Goal: Task Accomplishment & Management: Manage account settings

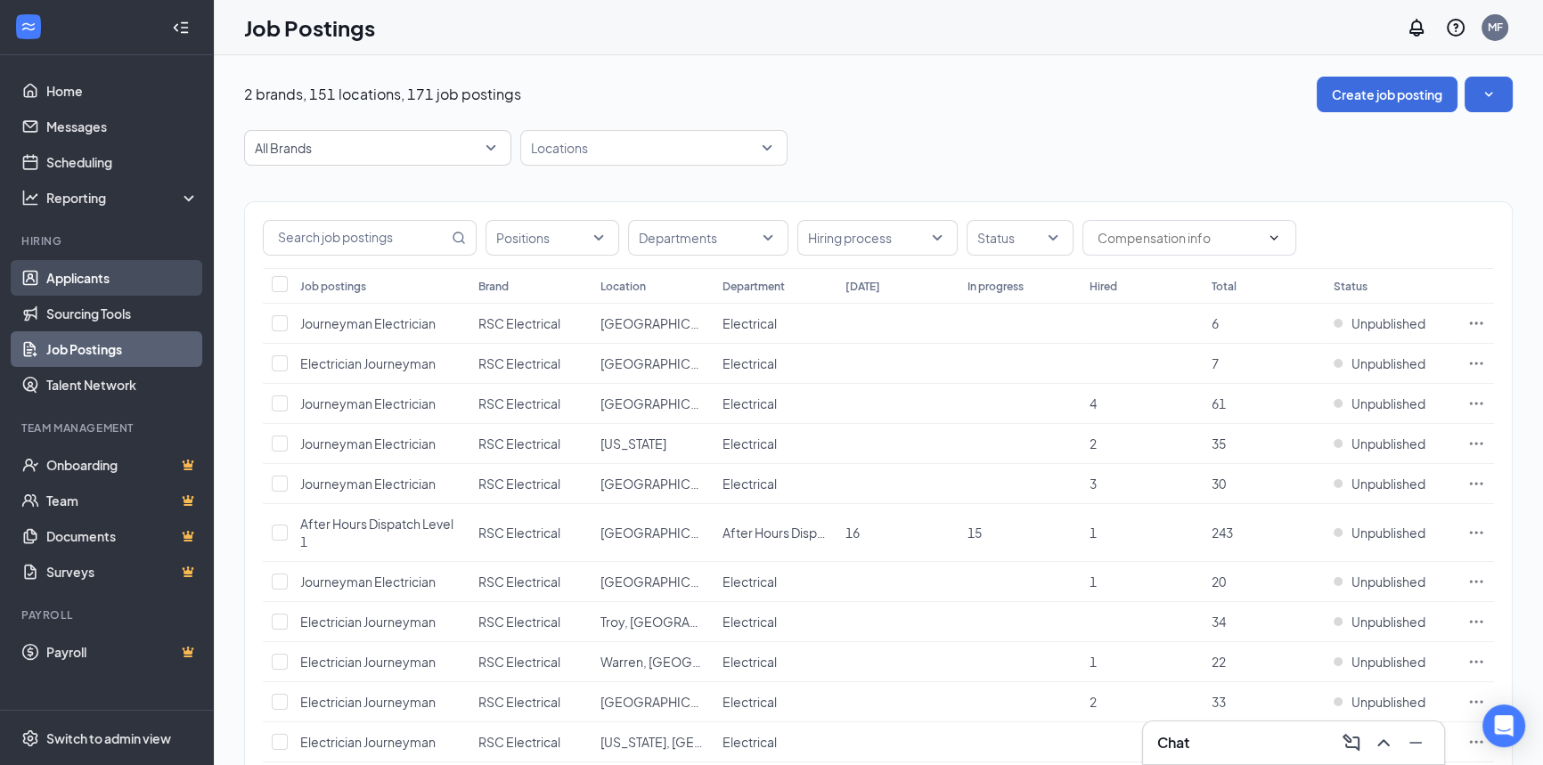
click at [79, 274] on link "Applicants" at bounding box center [122, 278] width 152 height 36
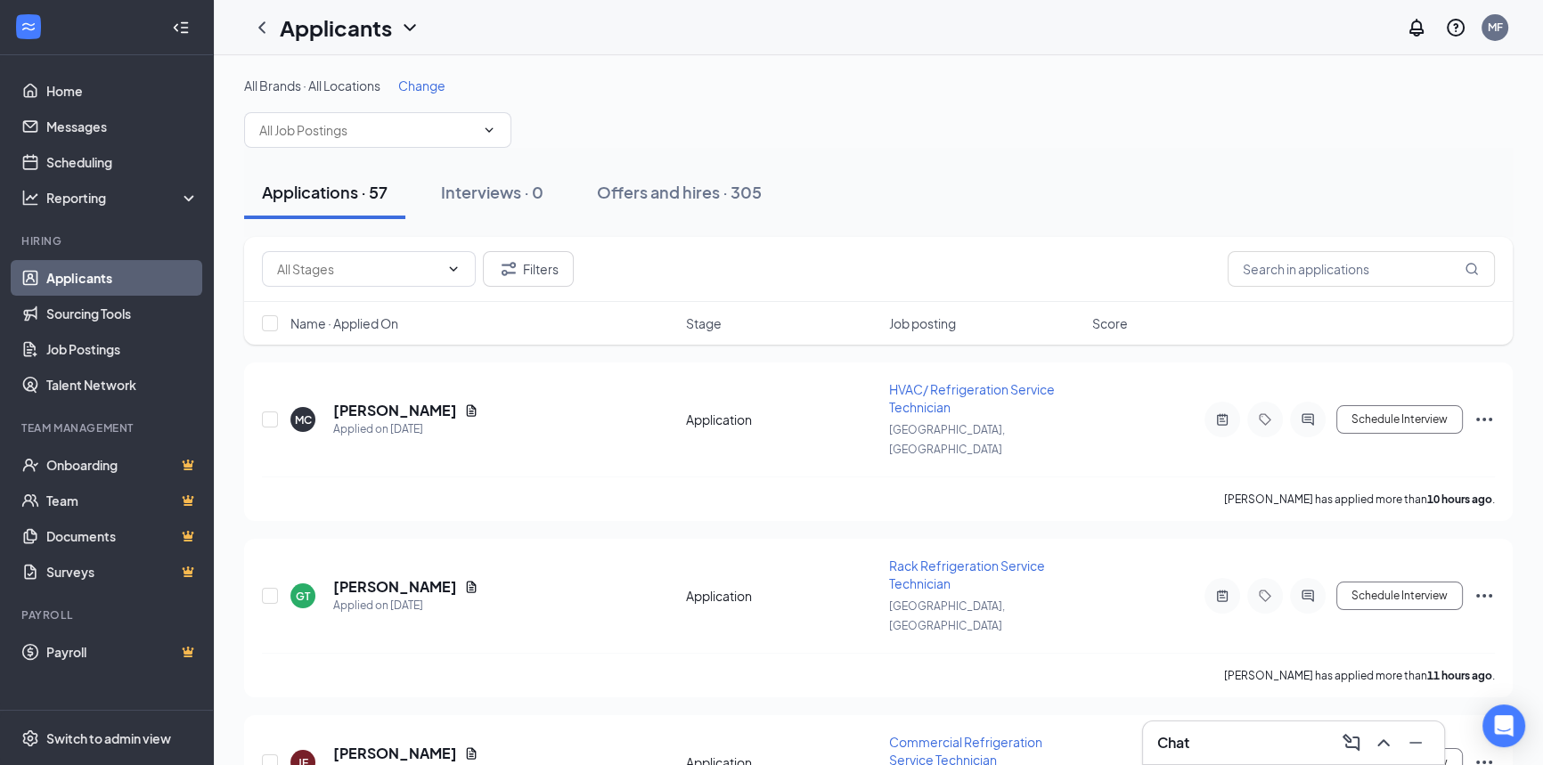
drag, startPoint x: 610, startPoint y: 363, endPoint x: 249, endPoint y: 272, distance: 373.1
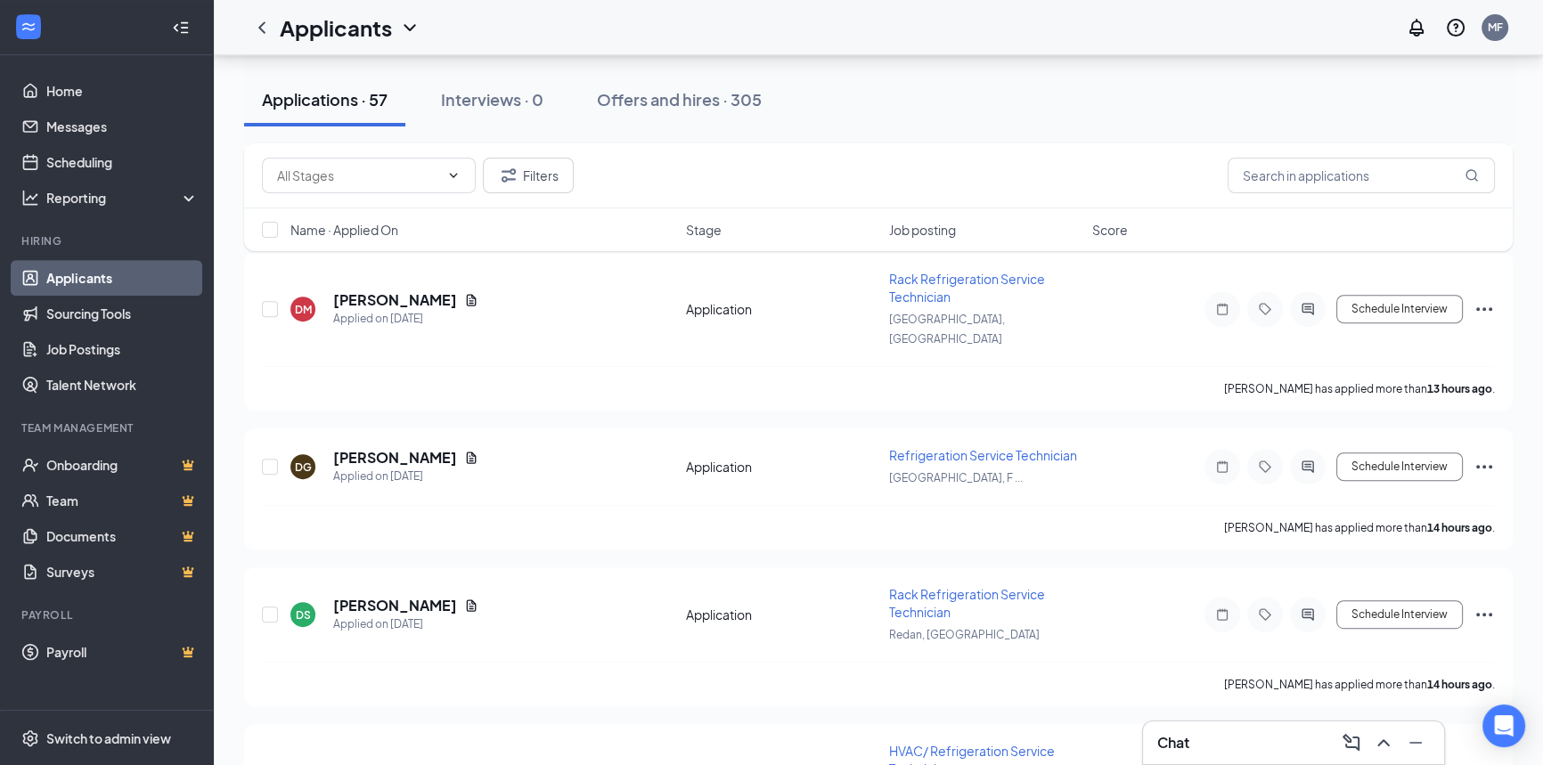
scroll to position [971, 0]
click at [1280, 177] on input "text" at bounding box center [1360, 176] width 267 height 36
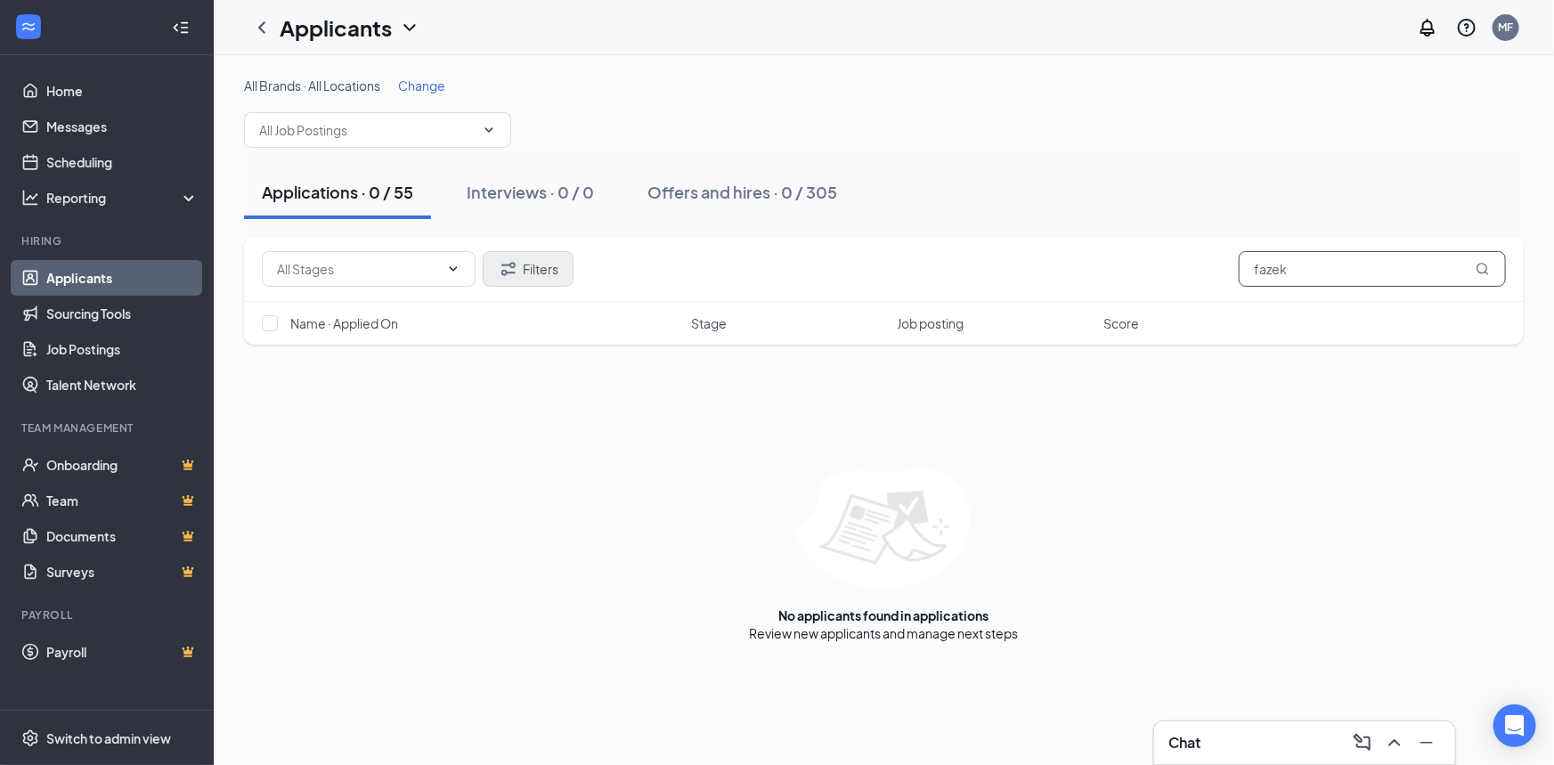
type input "fazek"
click at [513, 264] on icon "Filter" at bounding box center [508, 268] width 21 height 21
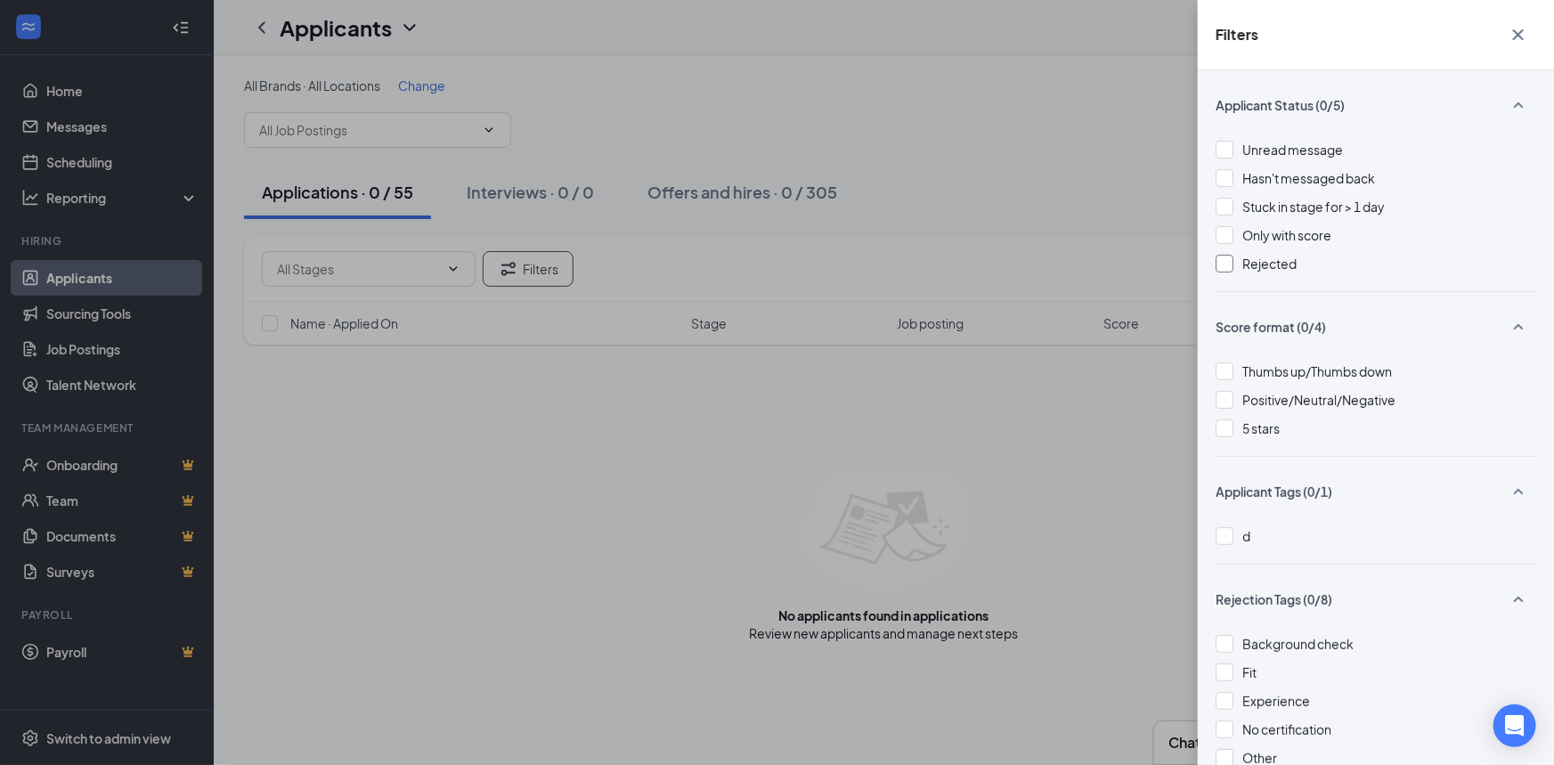
click at [1221, 256] on div at bounding box center [1225, 264] width 18 height 18
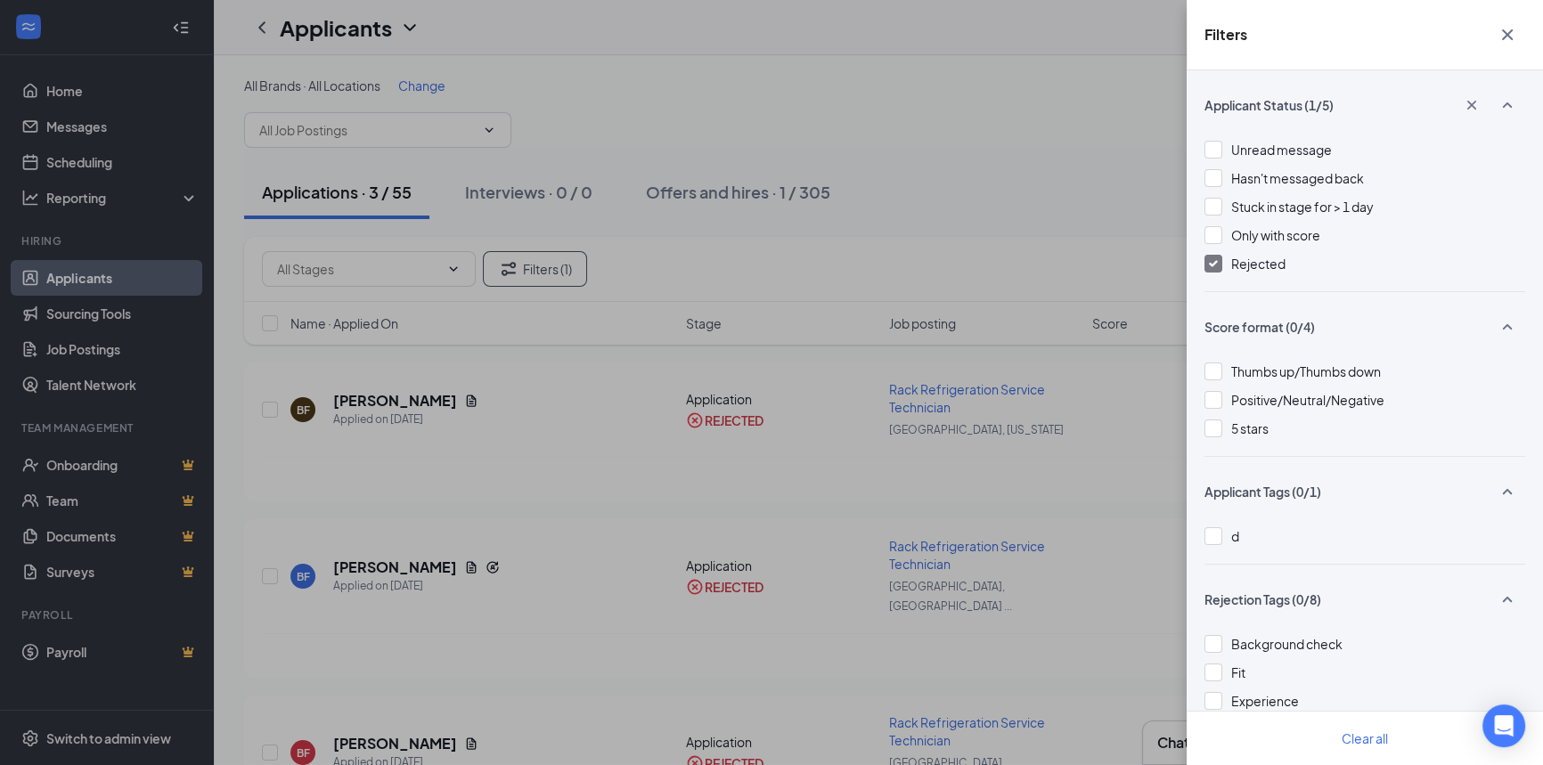
click at [822, 477] on div "Filters Applicant Status (1/5) Unread message Hasn't messaged back Stuck in sta…" at bounding box center [771, 382] width 1543 height 765
click at [1150, 424] on div "Filters Applicant Status (1/5) Unread message Hasn't messaged back Stuck in sta…" at bounding box center [771, 382] width 1543 height 765
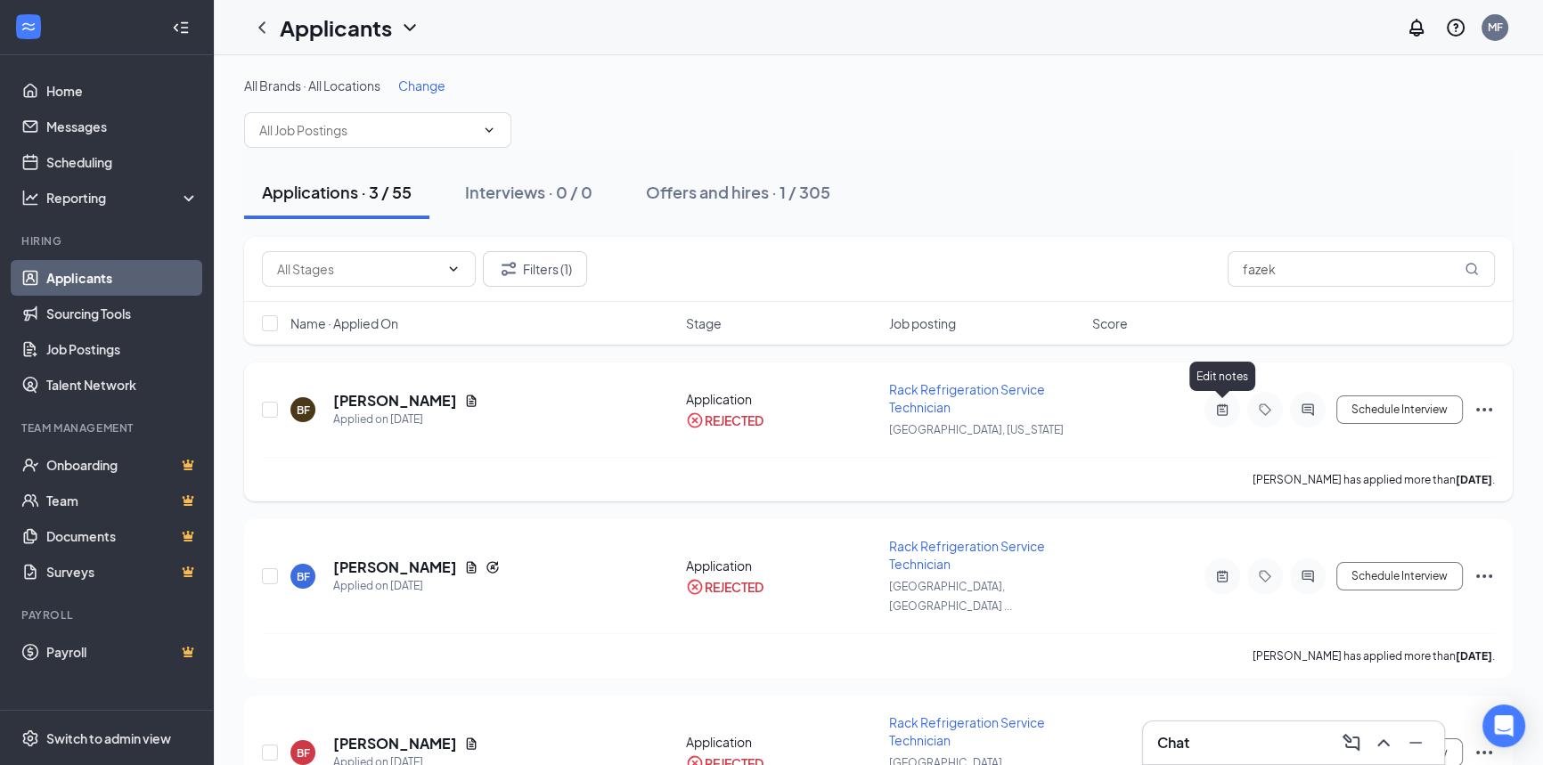
click at [1217, 410] on icon "ActiveNote" at bounding box center [1221, 410] width 21 height 14
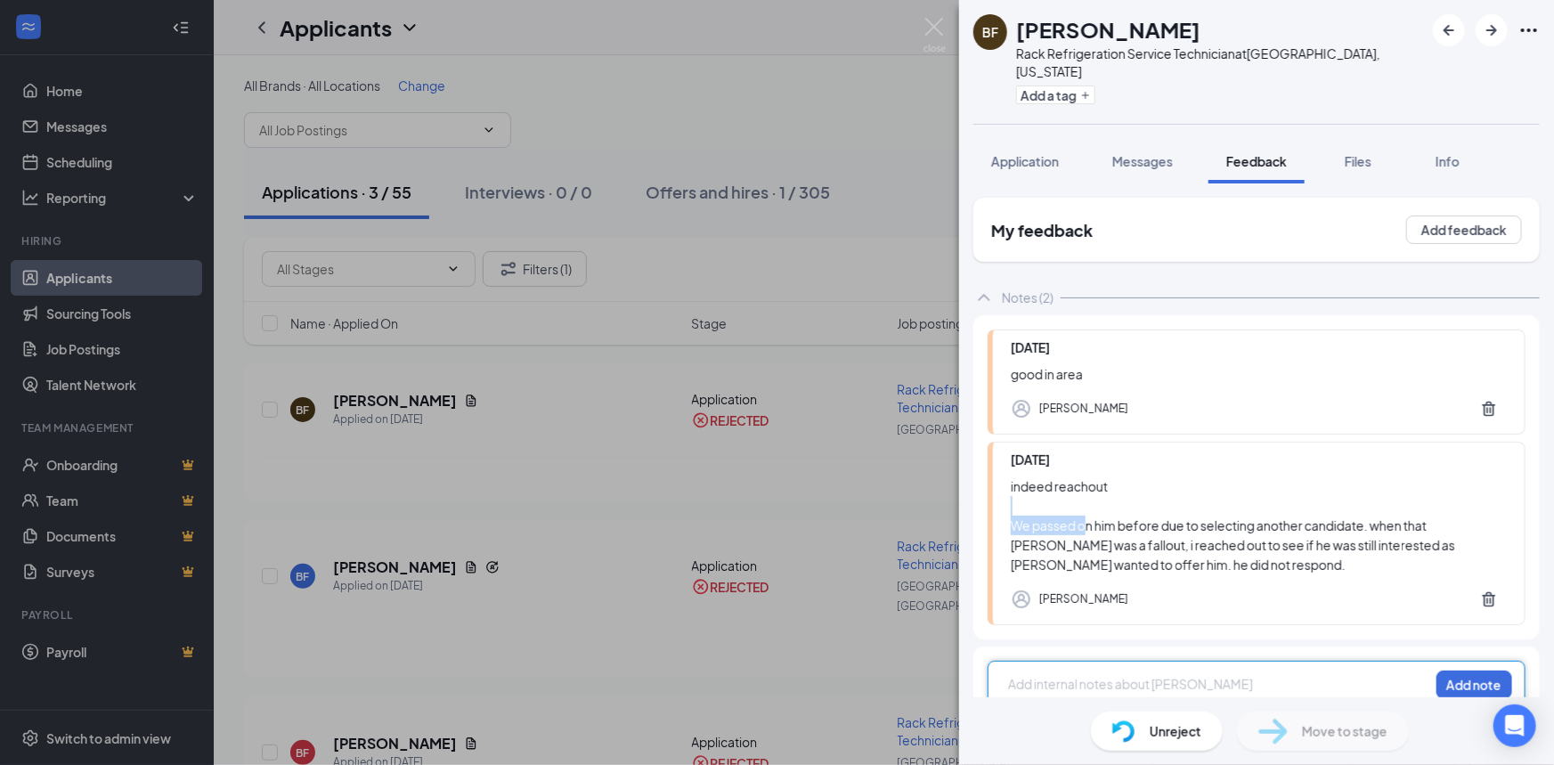
drag, startPoint x: 1052, startPoint y: 497, endPoint x: 1087, endPoint y: 501, distance: 35.0
click at [1087, 501] on div "indeed reachout We passed on him before due to selecting another candidate. whe…" at bounding box center [1259, 526] width 496 height 98
click at [602, 187] on div "BF [PERSON_NAME] Rack Refrigeration Service Technician at [GEOGRAPHIC_DATA], [U…" at bounding box center [777, 382] width 1554 height 765
